Goal: Task Accomplishment & Management: Manage account settings

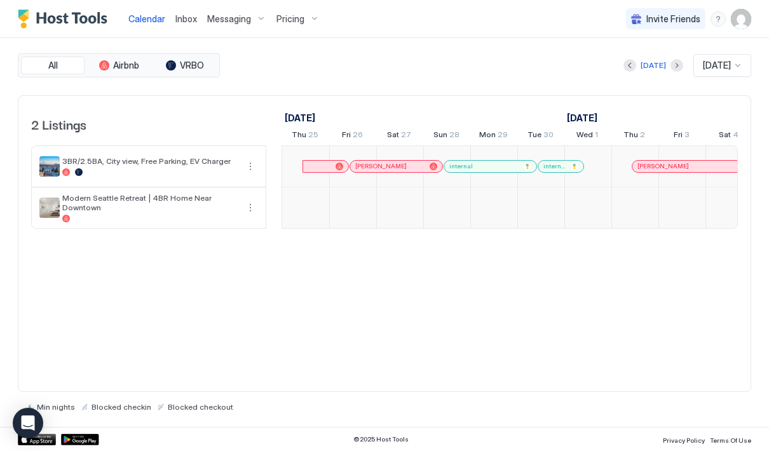
scroll to position [0, 706]
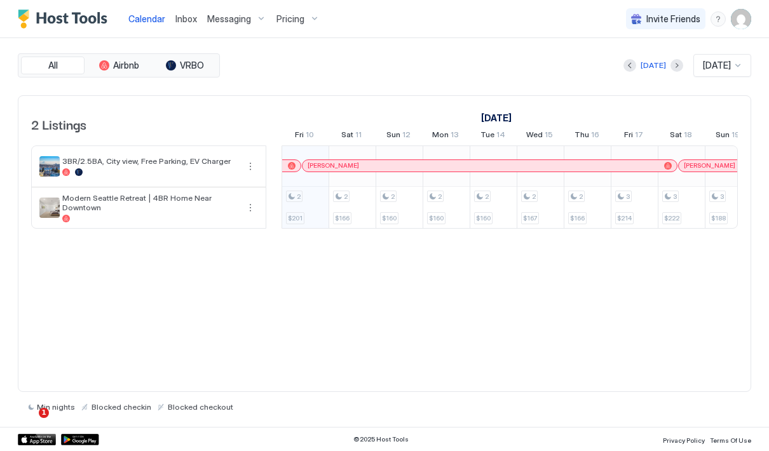
click at [736, 23] on img "User profile" at bounding box center [741, 19] width 20 height 20
click at [641, 75] on span "Settings" at bounding box center [626, 70] width 34 height 11
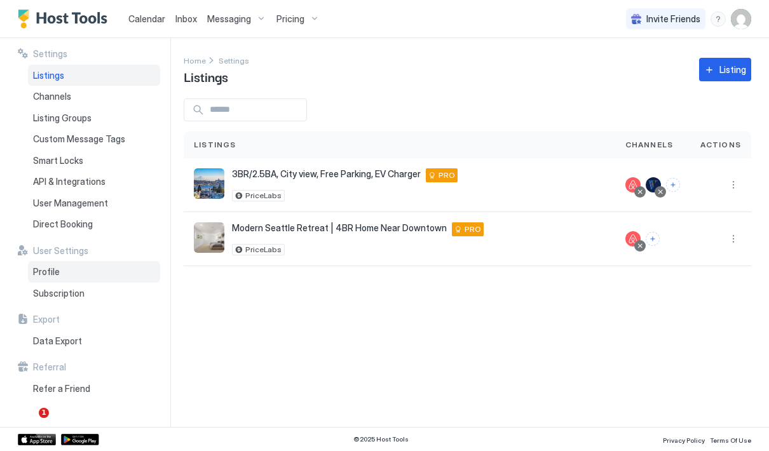
click at [52, 271] on span "Profile" at bounding box center [46, 271] width 27 height 11
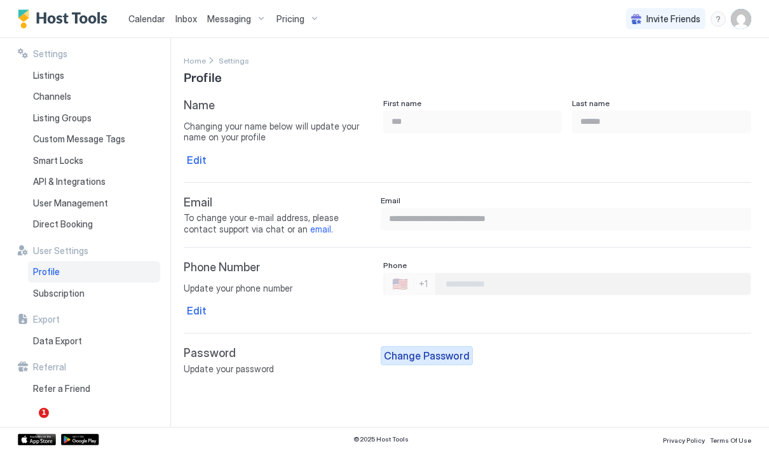
click at [421, 346] on button "Change Password" at bounding box center [427, 355] width 92 height 19
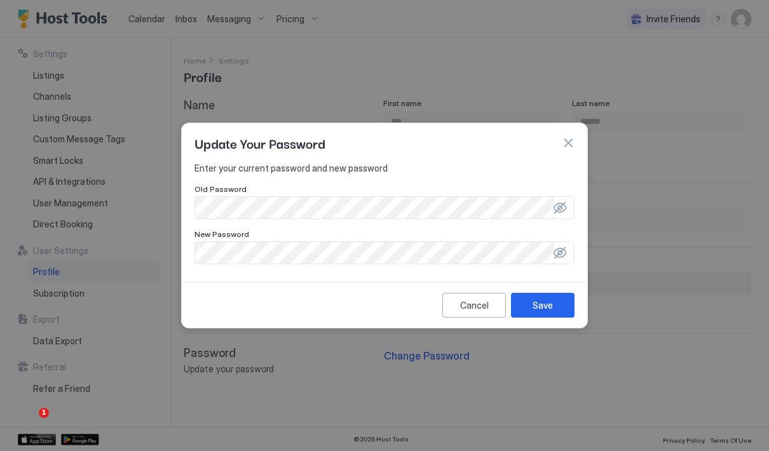
click at [561, 207] on div at bounding box center [559, 207] width 13 height 13
click at [559, 254] on div at bounding box center [559, 253] width 13 height 13
click at [545, 302] on div "Save" at bounding box center [543, 305] width 20 height 13
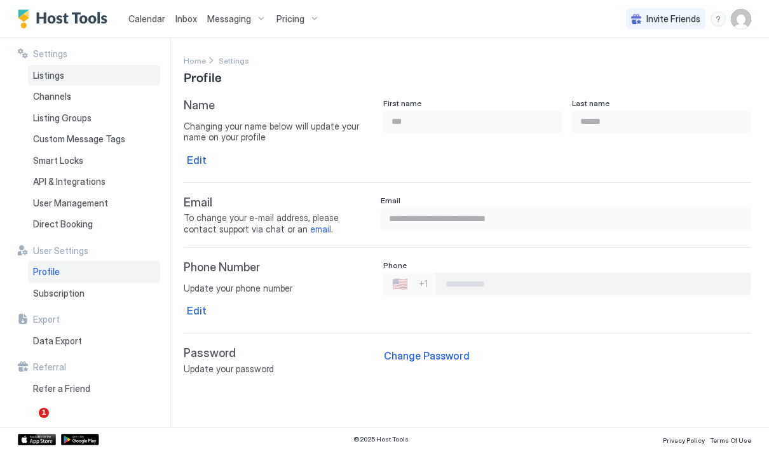
click at [62, 78] on span "Listings" at bounding box center [48, 75] width 31 height 11
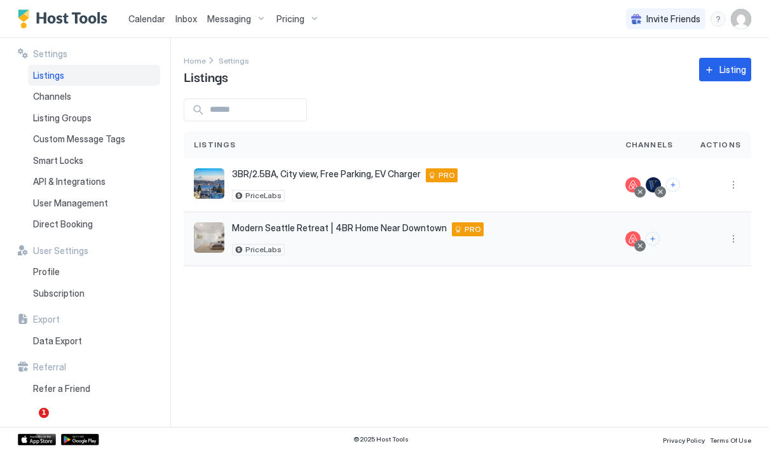
click at [255, 231] on span "Modern Seattle Retreat | 4BR Home Near Downtown" at bounding box center [339, 227] width 215 height 11
click at [218, 233] on img "listing image" at bounding box center [209, 237] width 31 height 31
click at [297, 233] on span "Modern Seattle Retreat | 4BR Home Near Downtown" at bounding box center [339, 227] width 215 height 11
click at [48, 100] on span "Channels" at bounding box center [52, 96] width 38 height 11
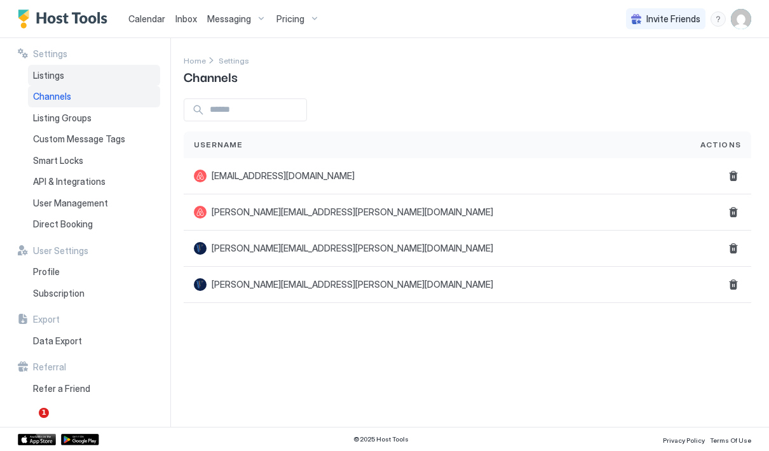
click at [58, 78] on span "Listings" at bounding box center [48, 75] width 31 height 11
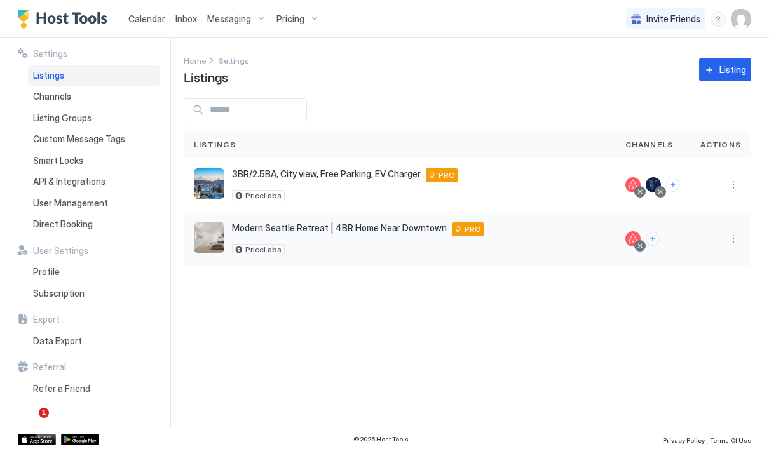
click at [228, 234] on div "Modern [GEOGRAPHIC_DATA] Retreat | 4BR Home Near [GEOGRAPHIC_DATA] [GEOGRAPHIC_…" at bounding box center [399, 238] width 411 height 33
click at [392, 233] on div "Modern [GEOGRAPHIC_DATA] Retreat | 4BR Home Near [GEOGRAPHIC_DATA] 98118 US PRO" at bounding box center [358, 229] width 252 height 14
click at [268, 224] on span "Modern Seattle Retreat | 4BR Home Near Downtown" at bounding box center [339, 227] width 215 height 11
click at [733, 236] on button "More options" at bounding box center [733, 238] width 15 height 15
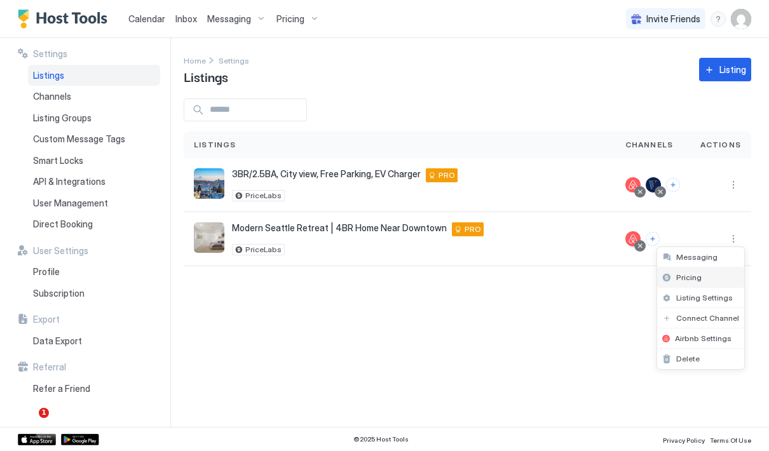
click at [702, 283] on div "Pricing" at bounding box center [700, 278] width 87 height 20
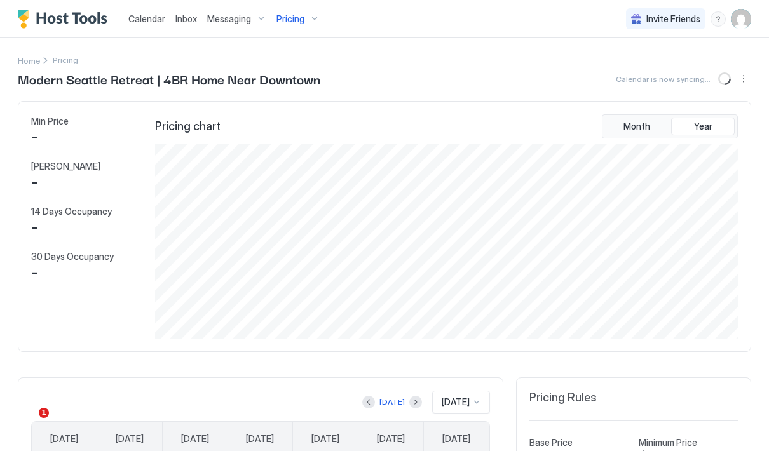
scroll to position [195, 585]
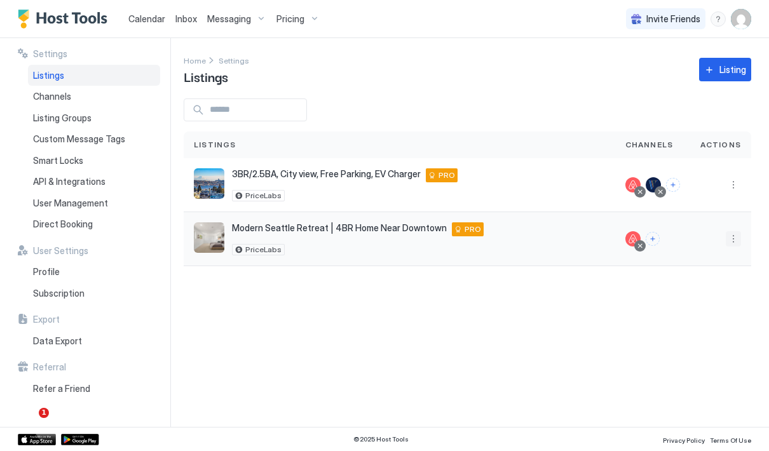
click at [734, 234] on button "More options" at bounding box center [733, 238] width 15 height 15
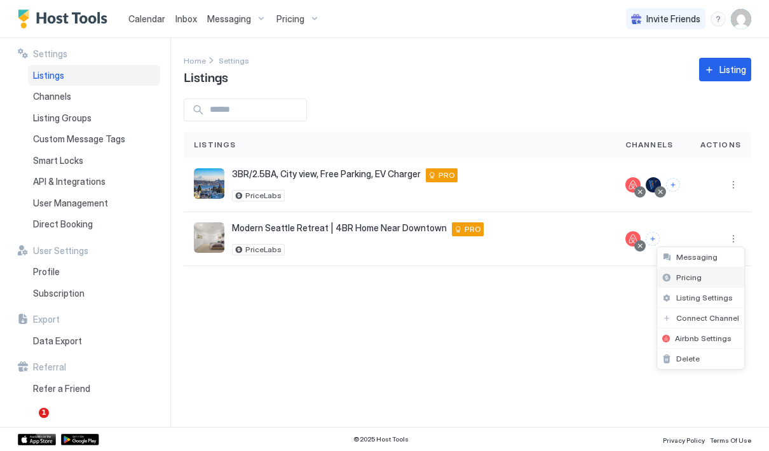
click at [683, 275] on span "Pricing" at bounding box center [688, 278] width 25 height 10
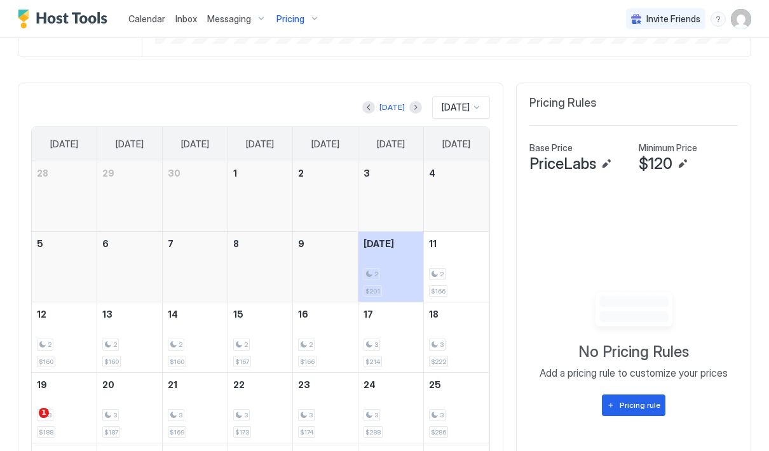
scroll to position [330, 0]
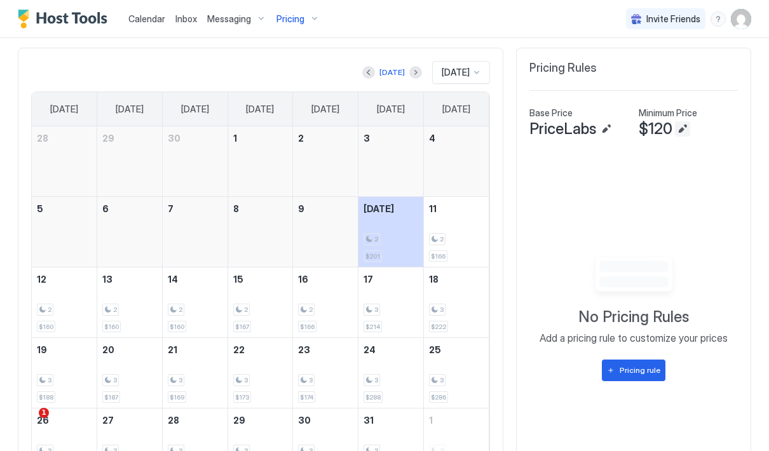
click at [675, 133] on button "Edit" at bounding box center [682, 128] width 15 height 15
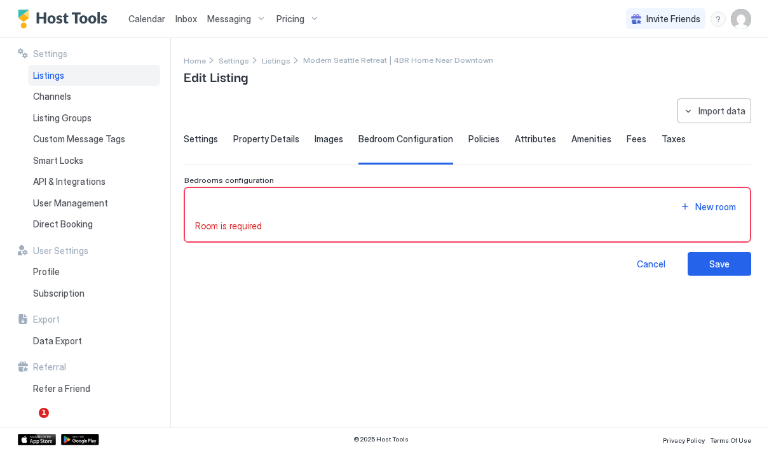
click at [206, 141] on span "Settings" at bounding box center [201, 138] width 34 height 11
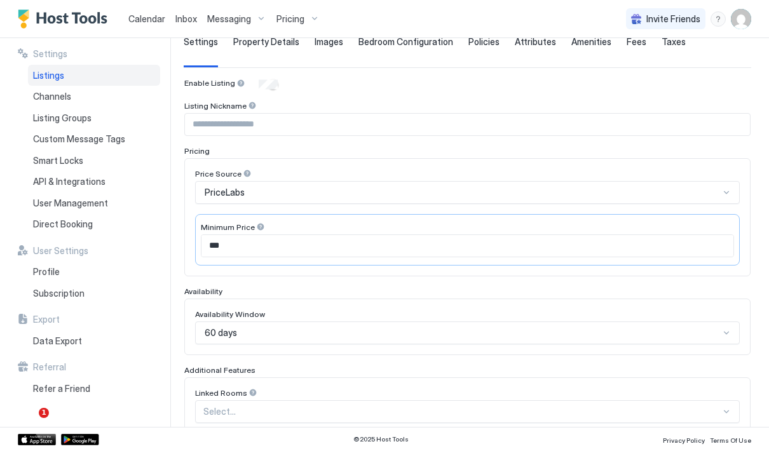
scroll to position [113, 0]
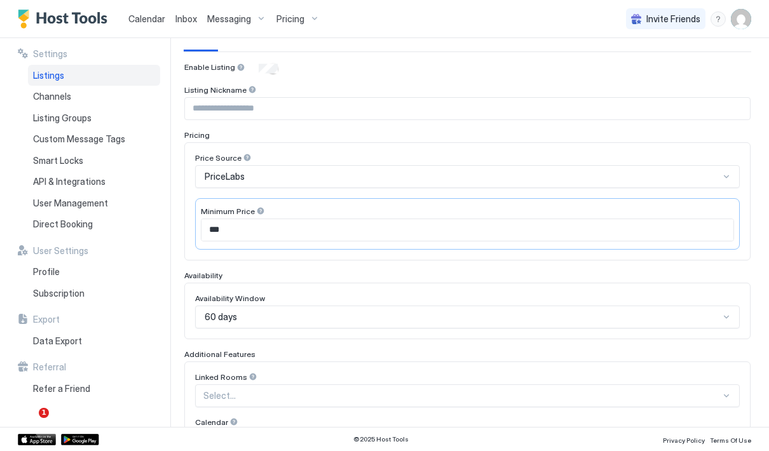
click at [278, 226] on input "***" at bounding box center [467, 230] width 532 height 22
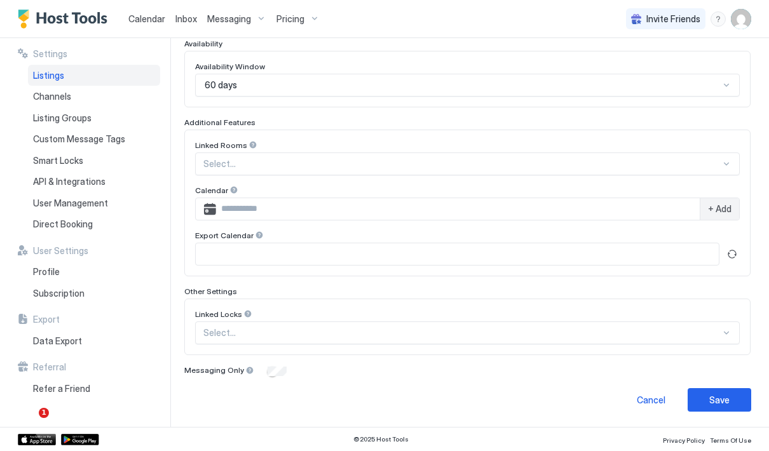
scroll to position [344, 0]
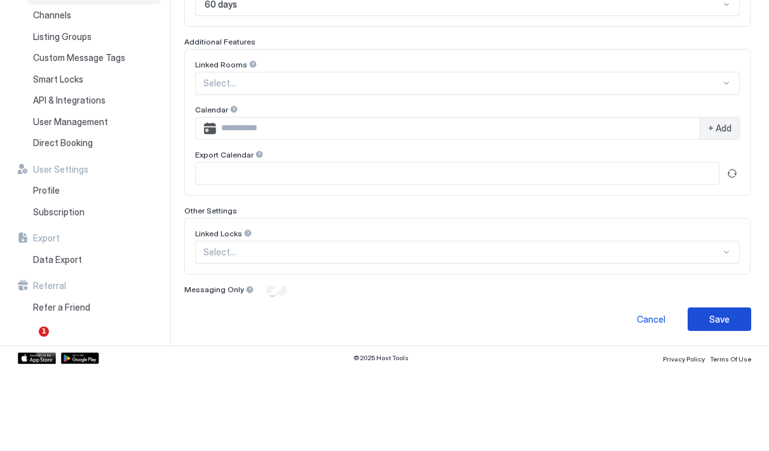
type input "***"
click at [719, 394] on div "Save" at bounding box center [719, 400] width 20 height 13
